Goal: Information Seeking & Learning: Learn about a topic

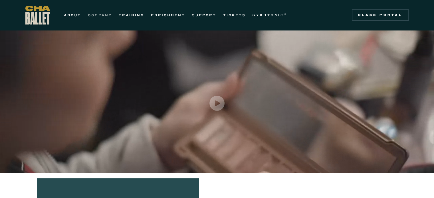
click at [100, 14] on link "COMPANY" at bounding box center [100, 15] width 24 height 7
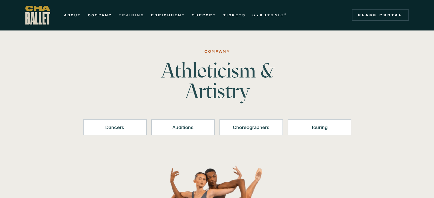
click at [126, 12] on link "TRAINING" at bounding box center [131, 15] width 25 height 7
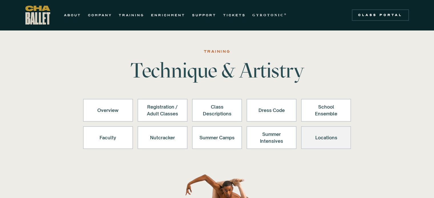
click at [320, 137] on div "Locations" at bounding box center [326, 138] width 35 height 14
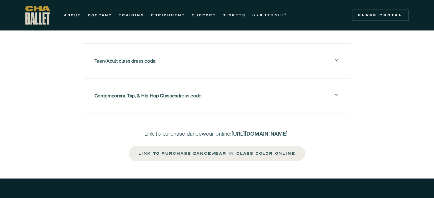
scroll to position [1022, 0]
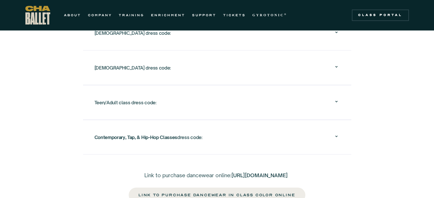
click at [338, 133] on icon at bounding box center [336, 136] width 7 height 7
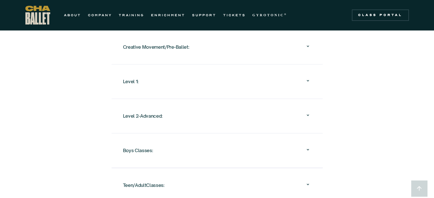
scroll to position [594, 0]
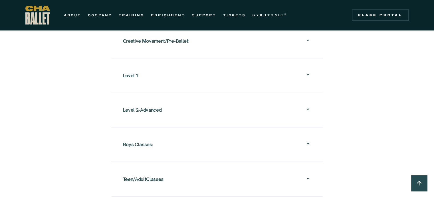
click at [307, 108] on icon at bounding box center [308, 109] width 2 height 2
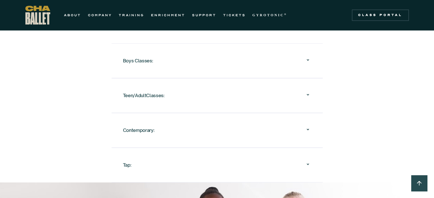
scroll to position [765, 0]
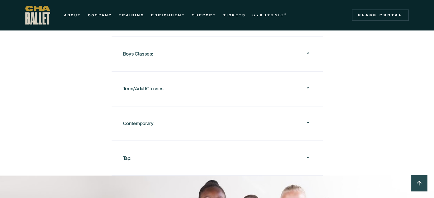
click at [306, 119] on icon at bounding box center [308, 122] width 7 height 7
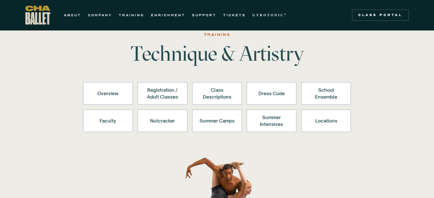
scroll to position [0, 0]
